Goal: Information Seeking & Learning: Learn about a topic

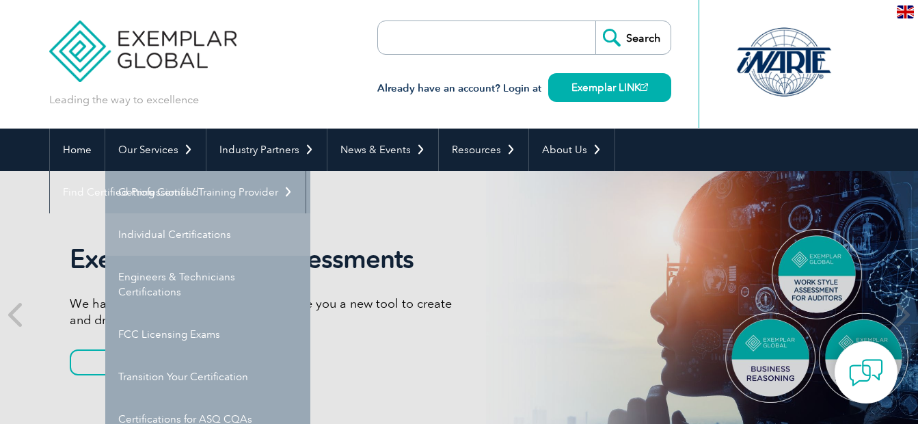
click at [167, 242] on link "Individual Certifications" at bounding box center [207, 234] width 205 height 42
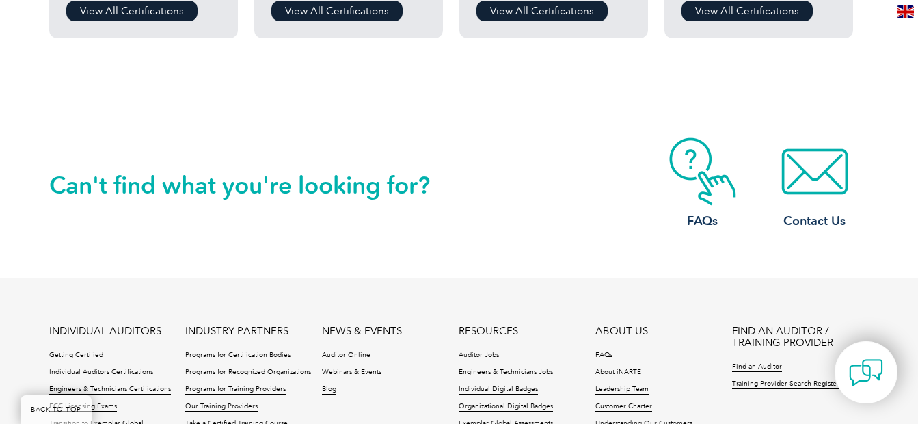
scroll to position [1313, 0]
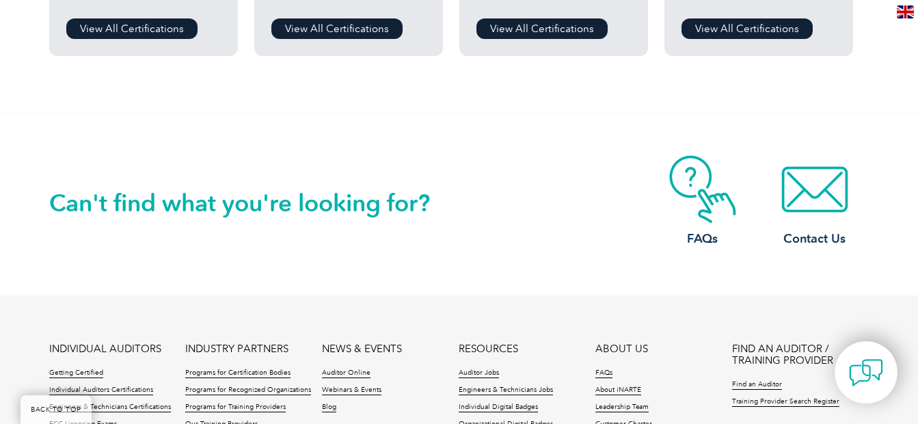
click at [358, 202] on h2 "Can't find what you're looking for?" at bounding box center [254, 203] width 410 height 22
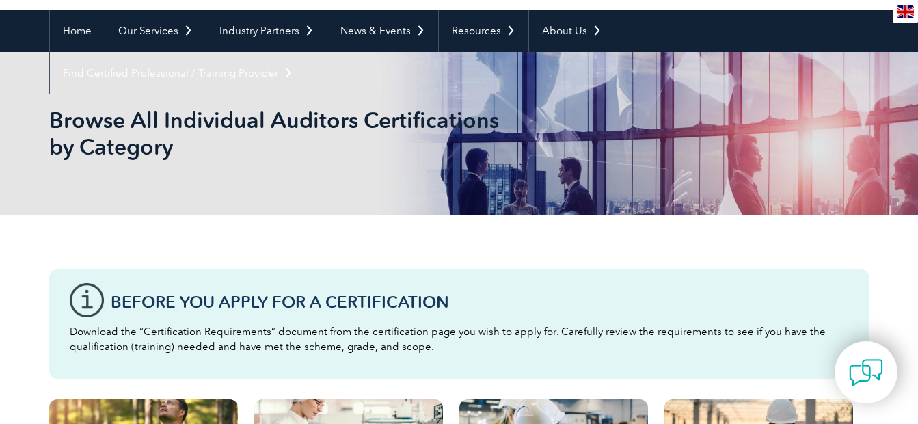
scroll to position [0, 0]
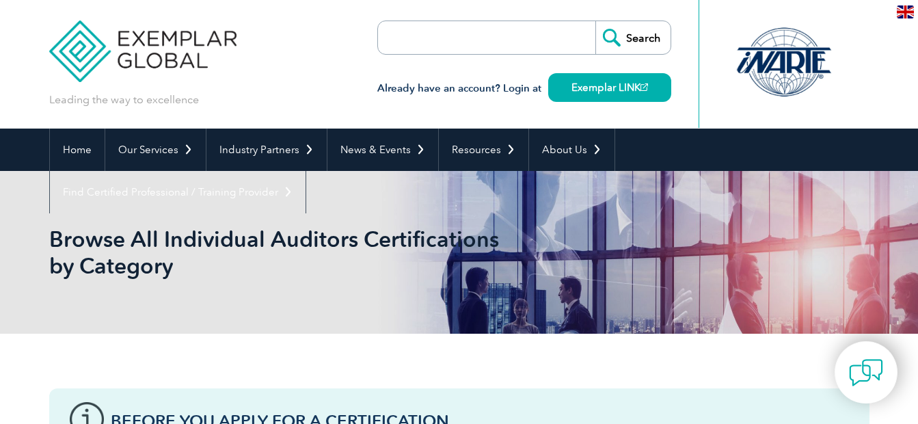
click at [447, 24] on input "search" at bounding box center [457, 37] width 144 height 33
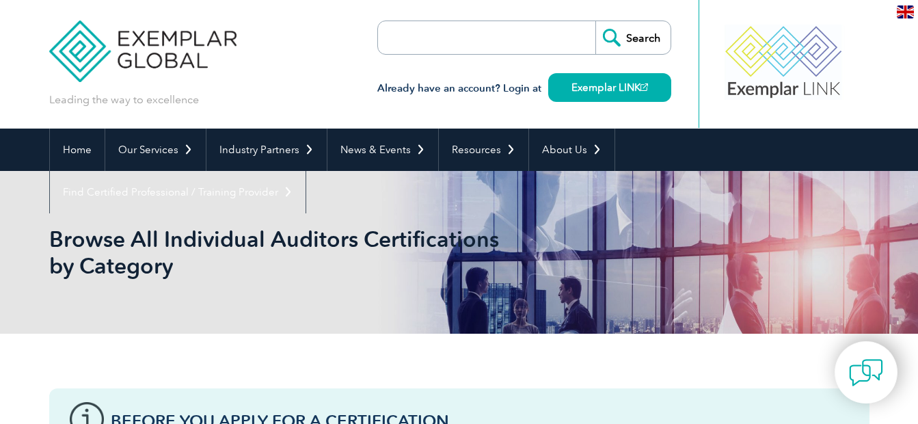
type input "ISO 42001"
click at [629, 32] on input "Search" at bounding box center [633, 37] width 75 height 33
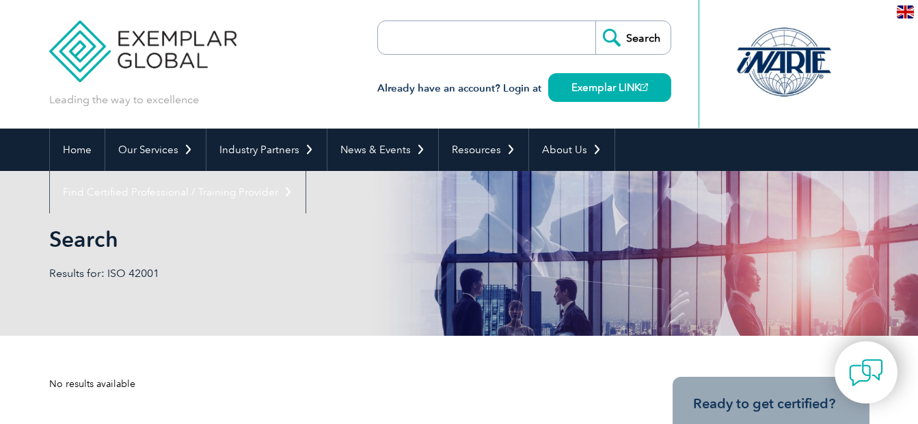
click at [391, 269] on p "Results for: ISO 42001" at bounding box center [254, 273] width 410 height 15
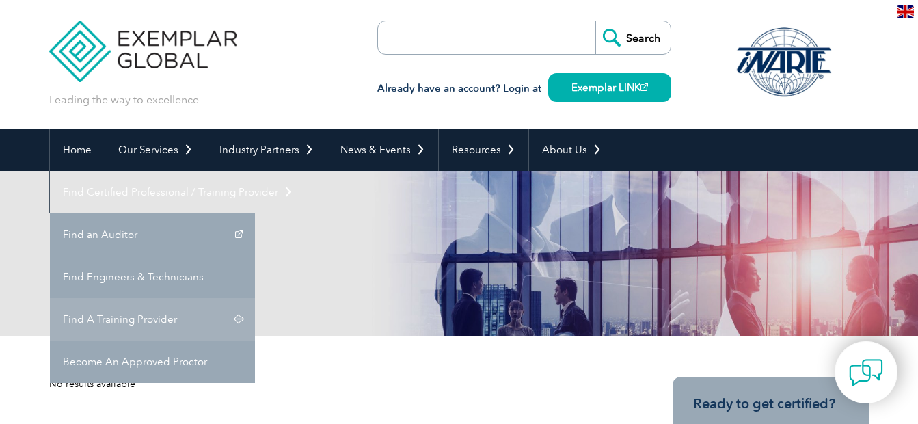
click at [255, 298] on link "Find A Training Provider" at bounding box center [152, 319] width 205 height 42
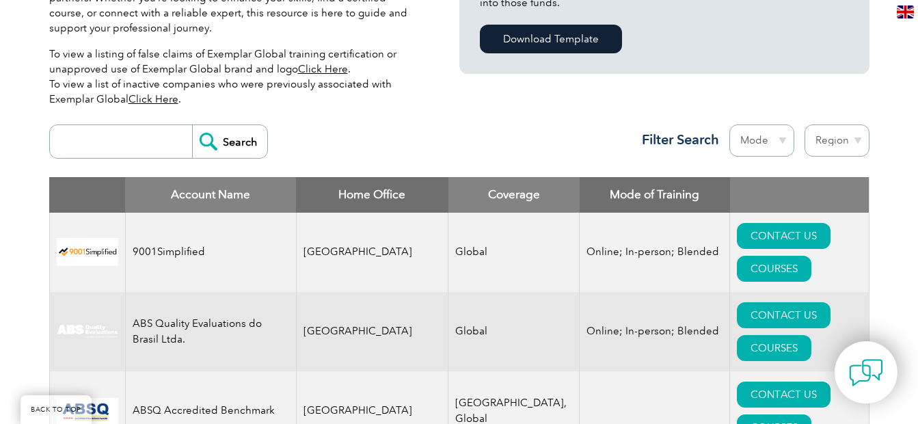
scroll to position [425, 0]
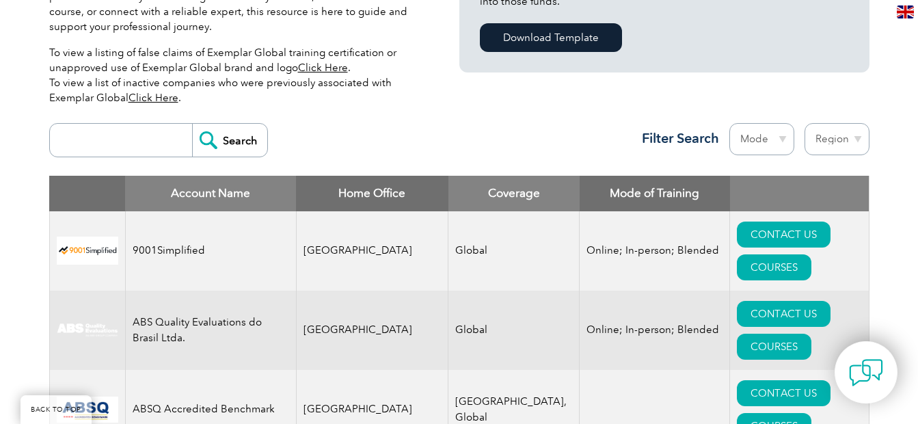
click at [120, 132] on input "search" at bounding box center [124, 140] width 135 height 33
type input "ISO 42001"
click at [192, 124] on input "Search" at bounding box center [229, 140] width 75 height 33
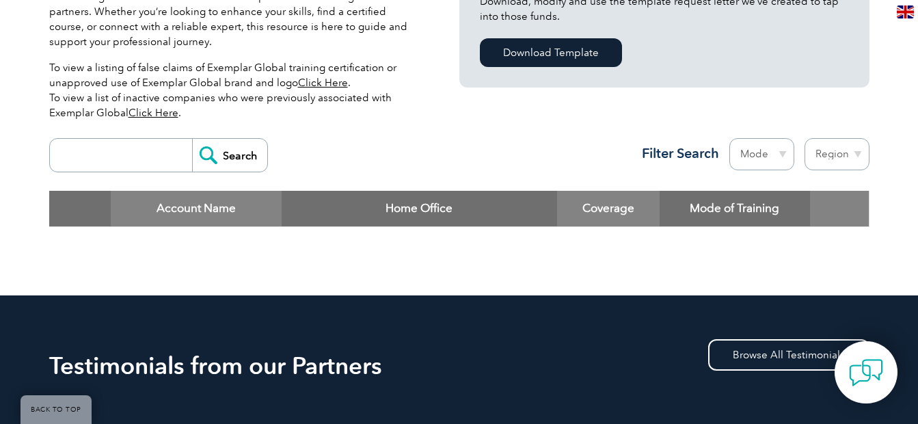
scroll to position [383, 0]
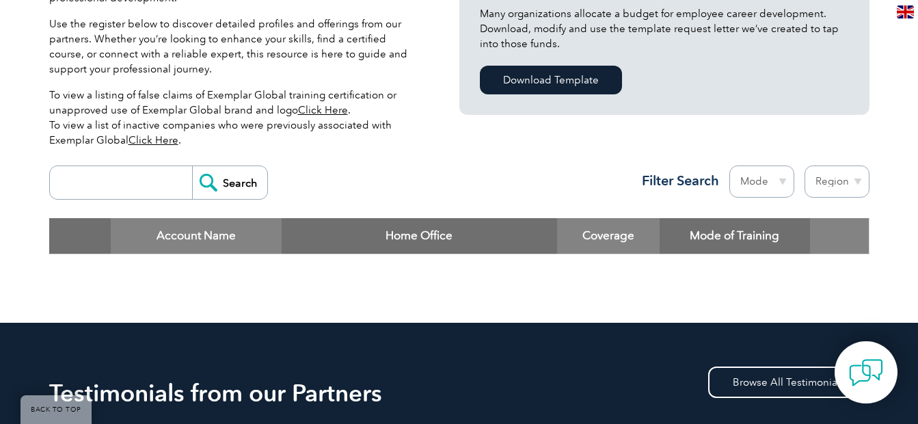
click at [165, 186] on input "search" at bounding box center [124, 182] width 135 height 33
type input "ISO 42001"
click at [374, 180] on div "ISO 42001 Search Region Australia Bahrain Bangladesh Brazil Canada Colombia Dom…" at bounding box center [459, 188] width 821 height 59
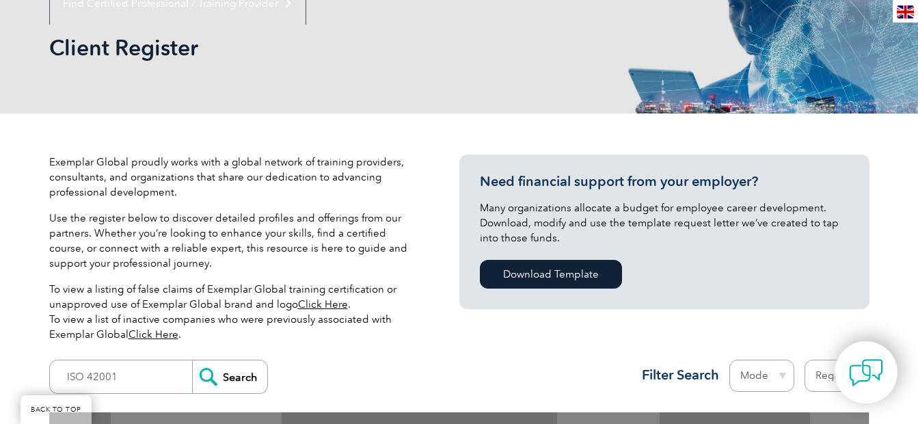
scroll to position [191, 0]
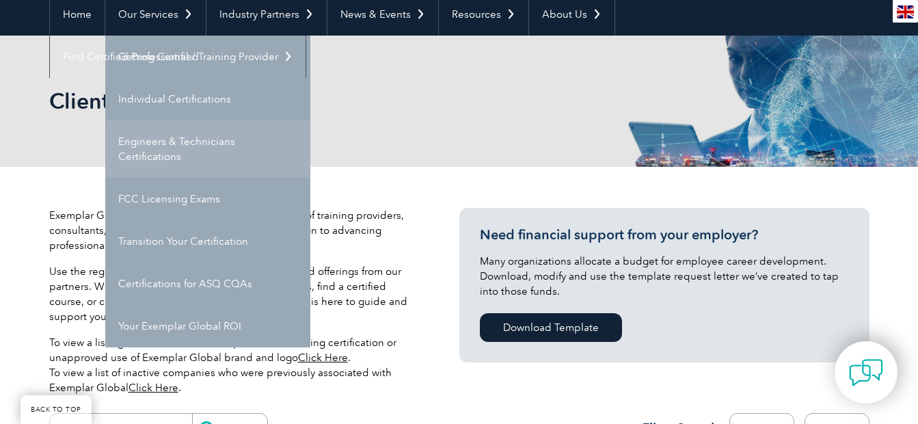
scroll to position [137, 0]
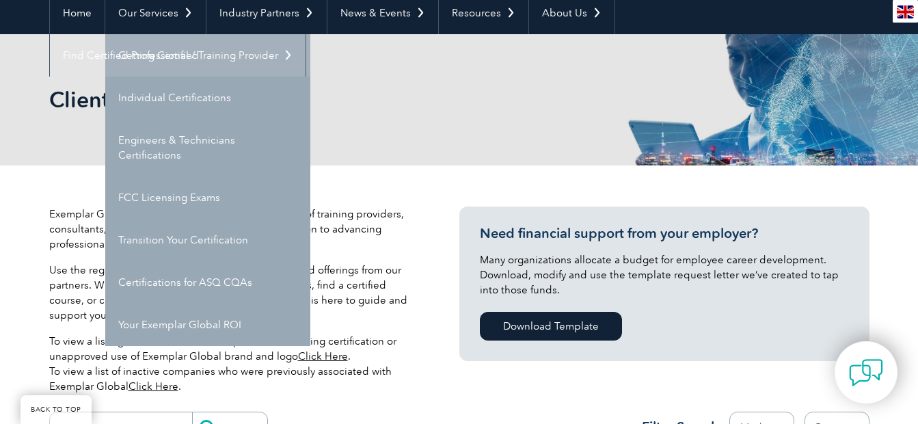
click at [163, 59] on link "Getting Certified" at bounding box center [207, 55] width 205 height 42
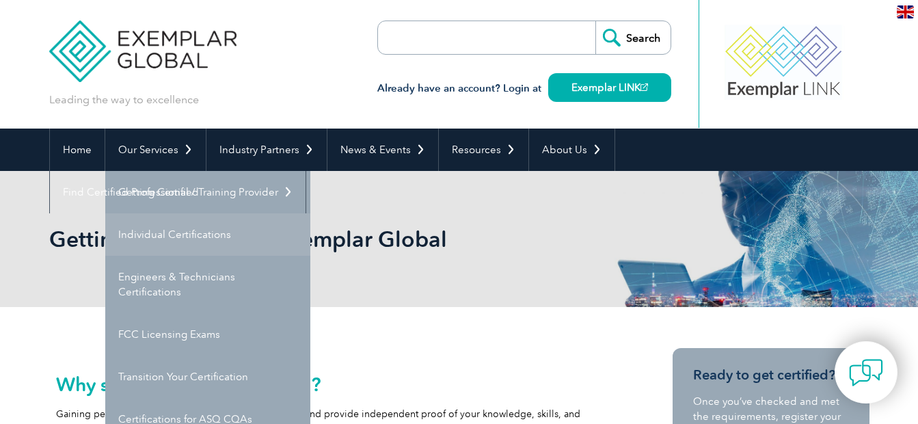
click at [172, 233] on link "Individual Certifications" at bounding box center [207, 234] width 205 height 42
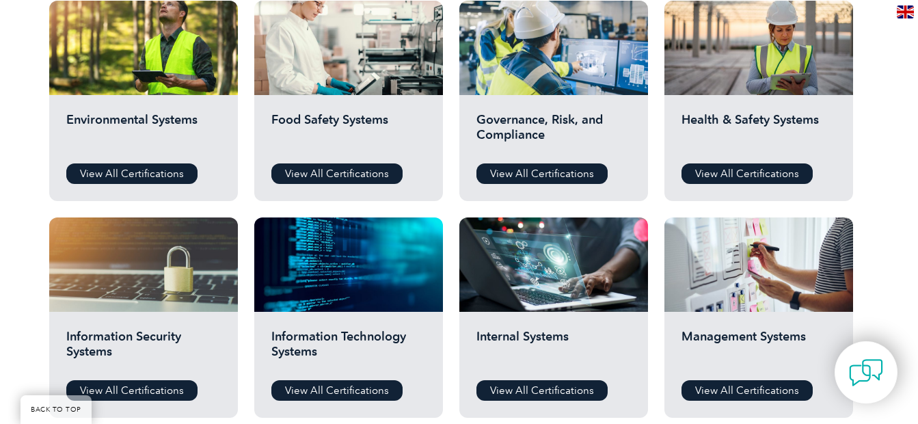
scroll to position [520, 0]
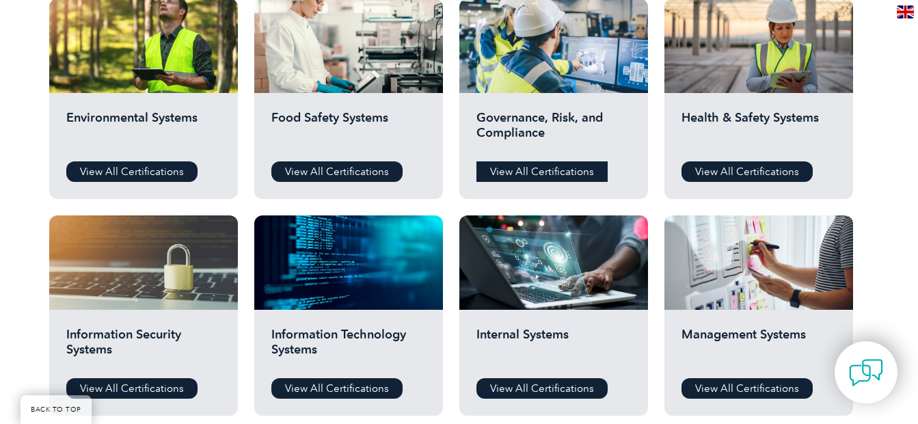
click at [502, 163] on link "View All Certifications" at bounding box center [542, 171] width 131 height 21
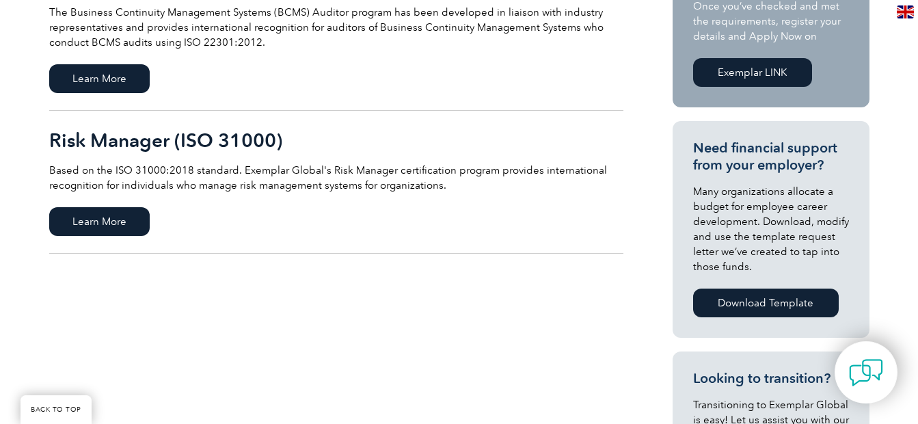
scroll to position [25, 0]
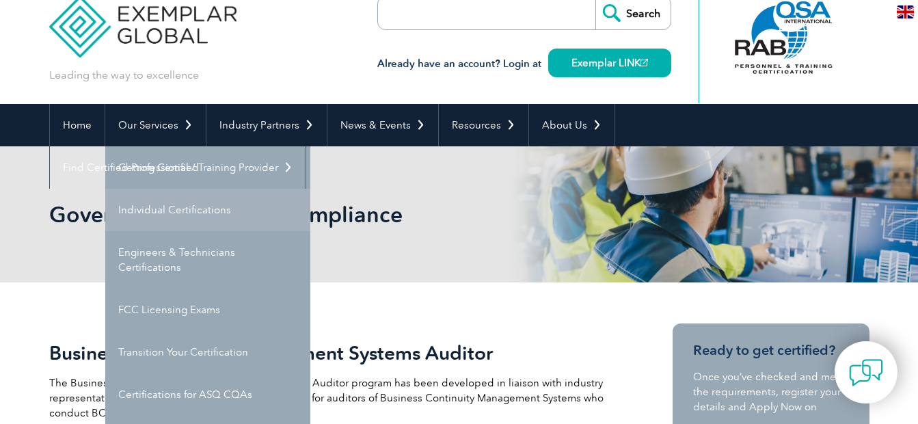
click at [176, 200] on link "Individual Certifications" at bounding box center [207, 210] width 205 height 42
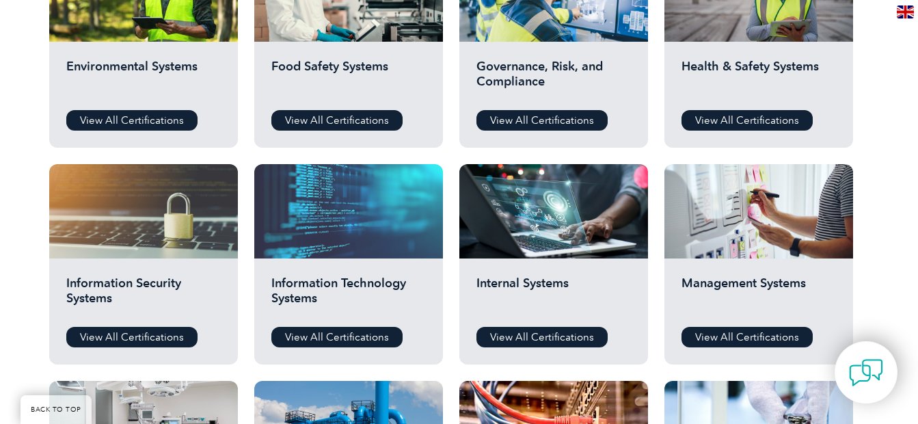
scroll to position [602, 0]
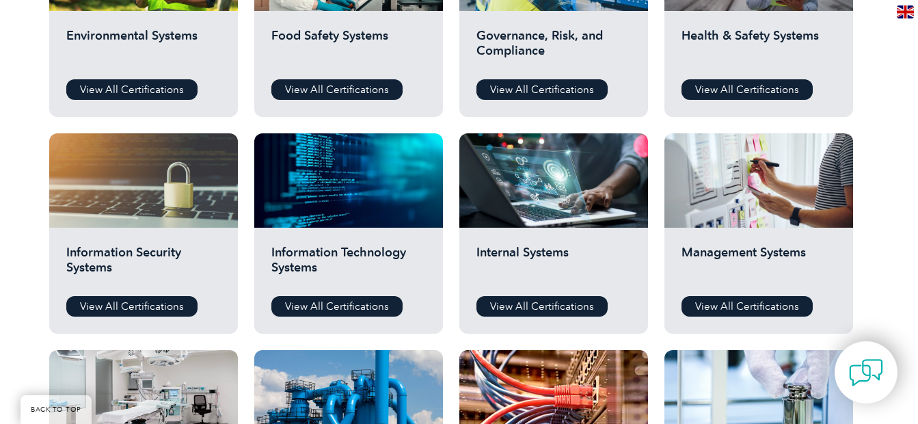
click at [189, 252] on h2 "Information Security Systems" at bounding box center [143, 265] width 155 height 41
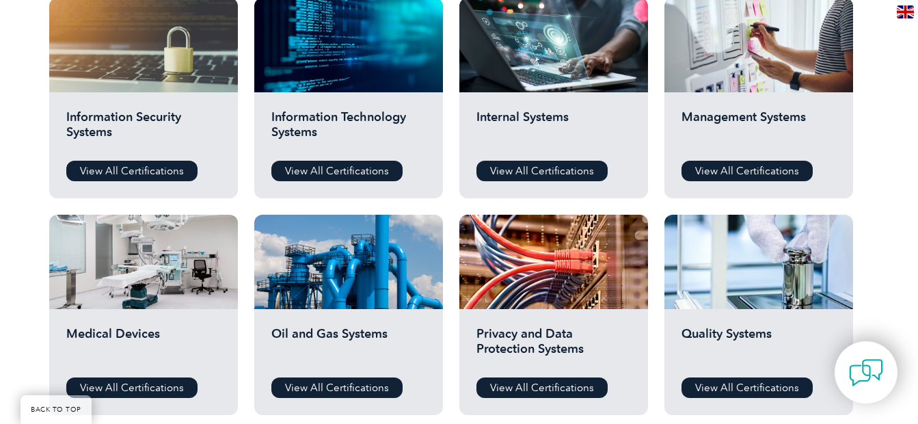
scroll to position [738, 0]
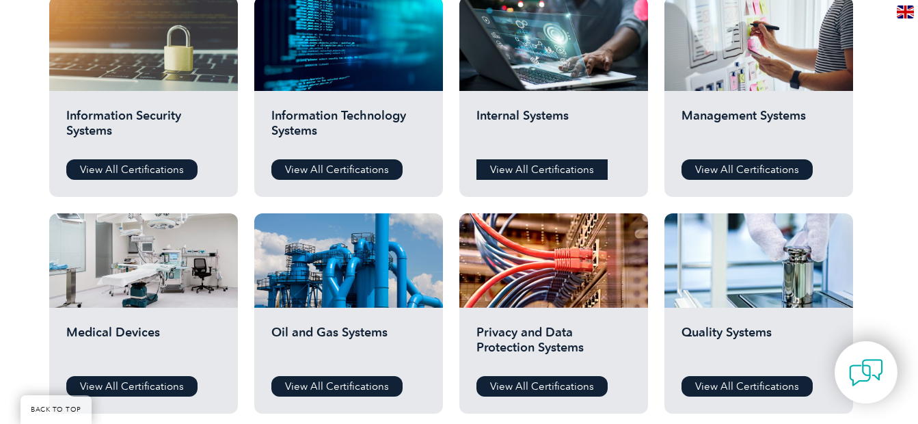
click at [550, 174] on link "View All Certifications" at bounding box center [542, 169] width 131 height 21
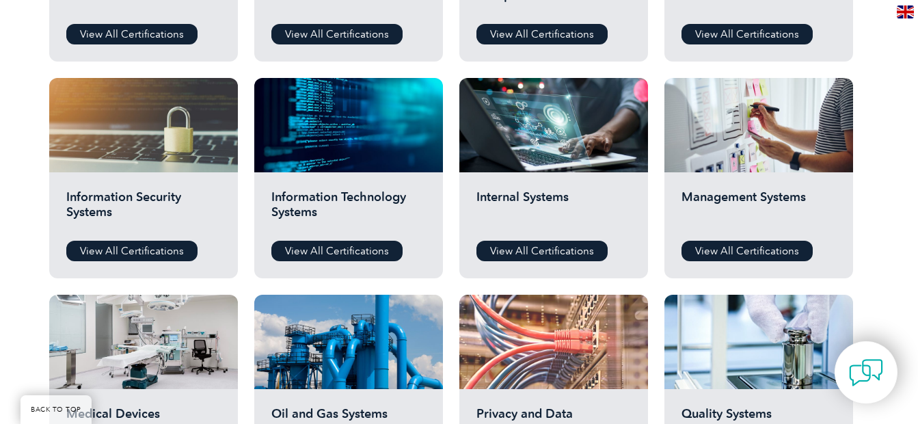
scroll to position [656, 0]
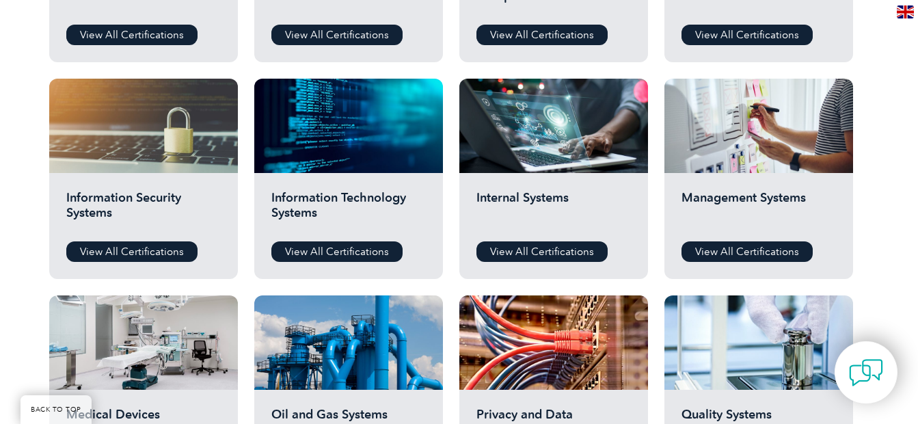
click at [689, 182] on div "Management Systems View All Certifications" at bounding box center [759, 226] width 189 height 106
click at [766, 257] on link "View All Certifications" at bounding box center [747, 251] width 131 height 21
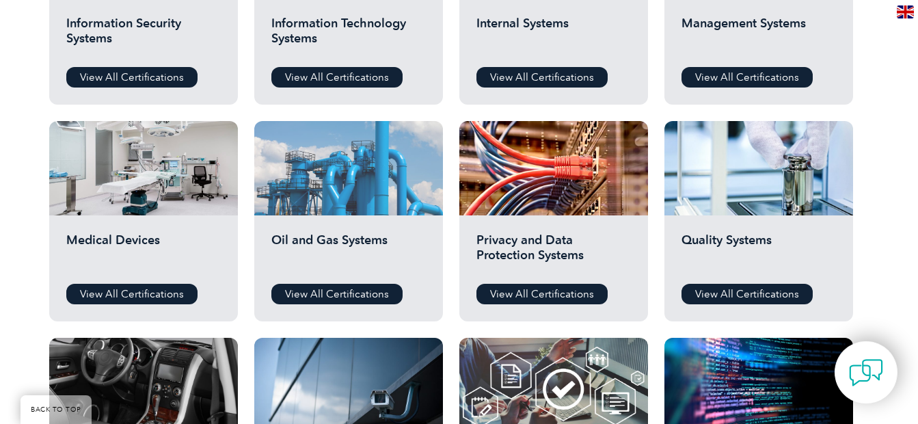
scroll to position [875, 0]
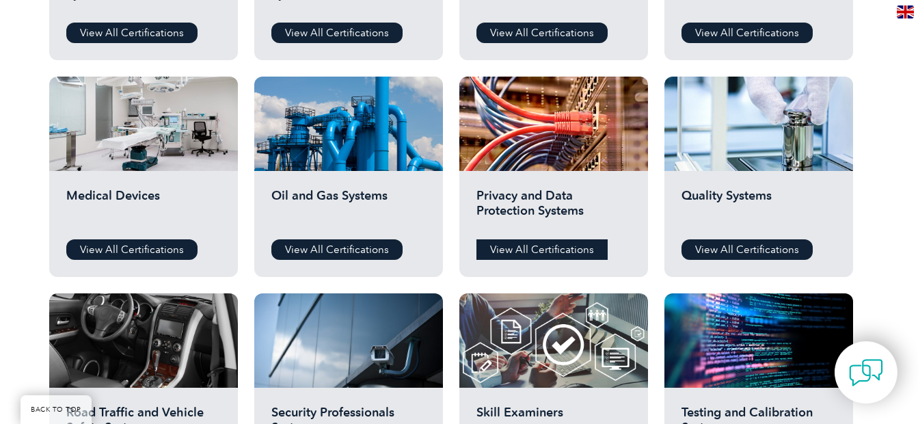
click at [533, 254] on link "View All Certifications" at bounding box center [542, 249] width 131 height 21
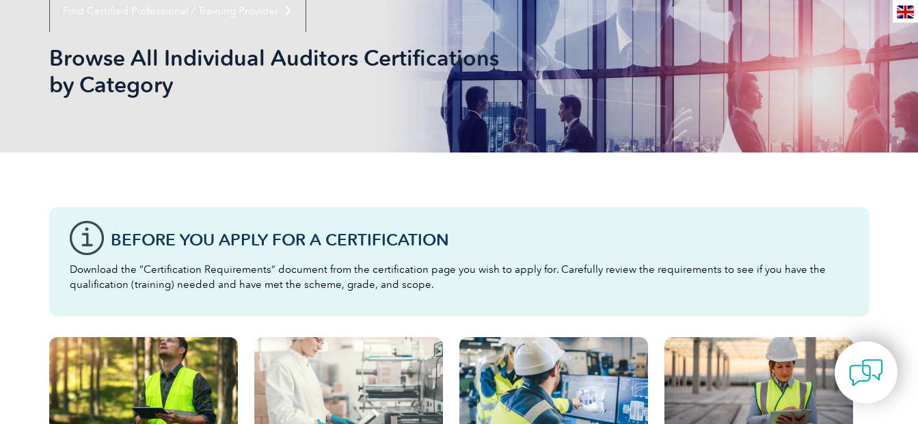
scroll to position [0, 0]
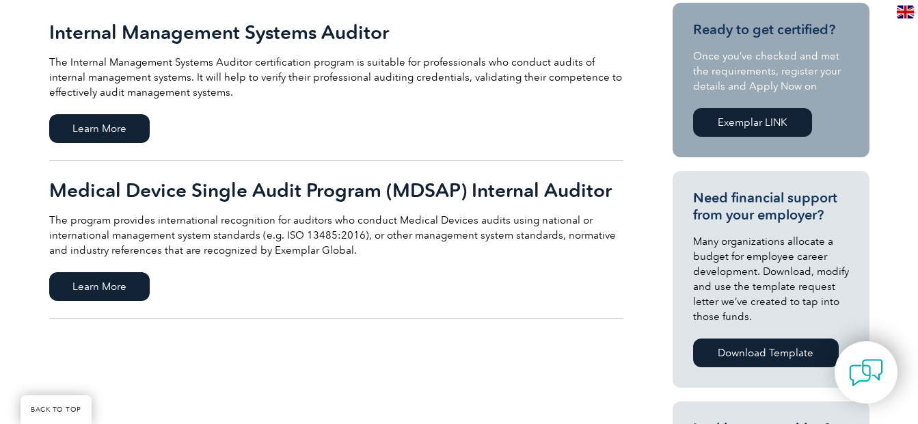
scroll to position [343, 0]
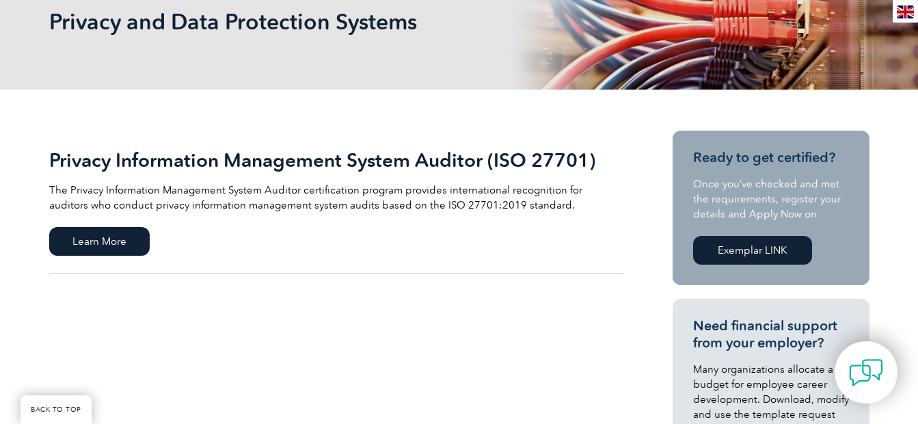
scroll to position [206, 0]
